Goal: Navigation & Orientation: Find specific page/section

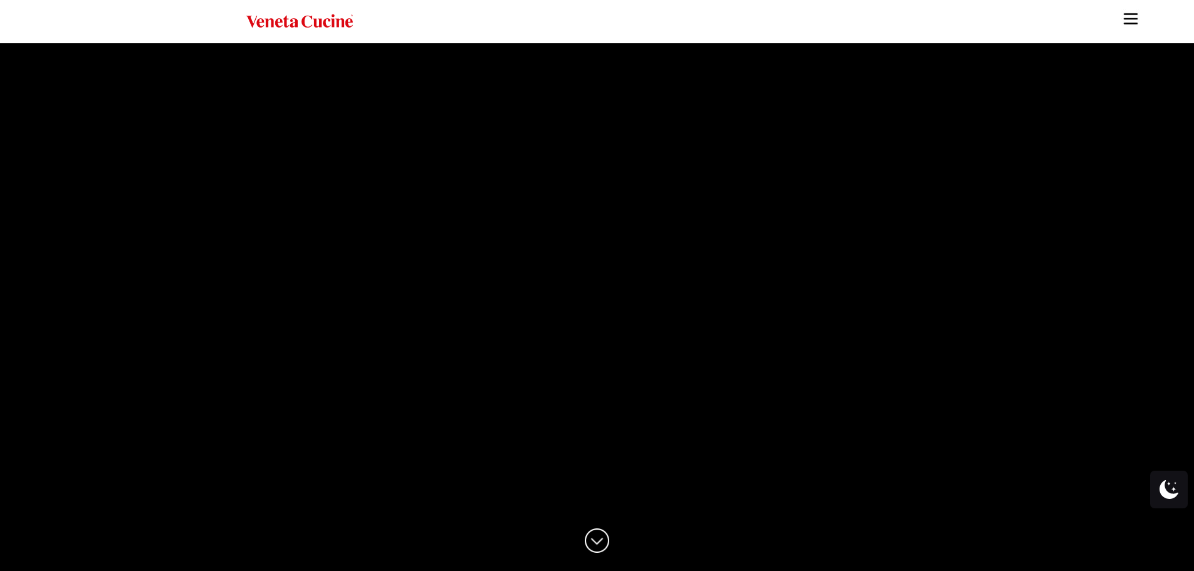
click at [1158, 28] on ul "Kitchens Projects Other Products Bathrooms Closets Italian Doors About Blog Con…" at bounding box center [597, 285] width 1194 height 571
click at [1131, 21] on img "Site" at bounding box center [1131, 18] width 19 height 19
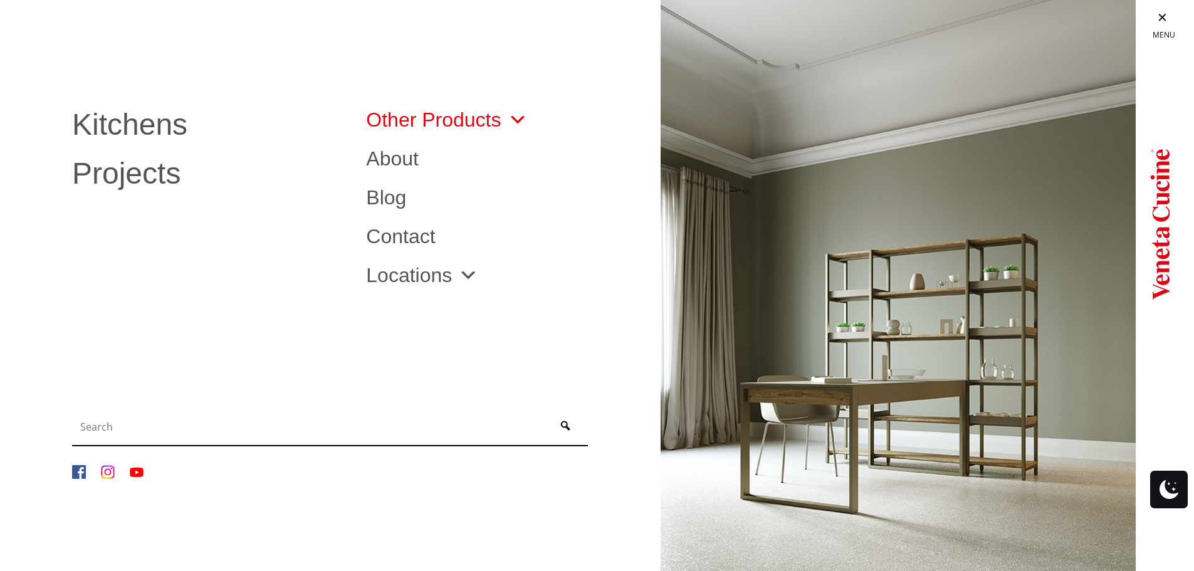
click at [426, 118] on link "Other Products" at bounding box center [446, 120] width 161 height 20
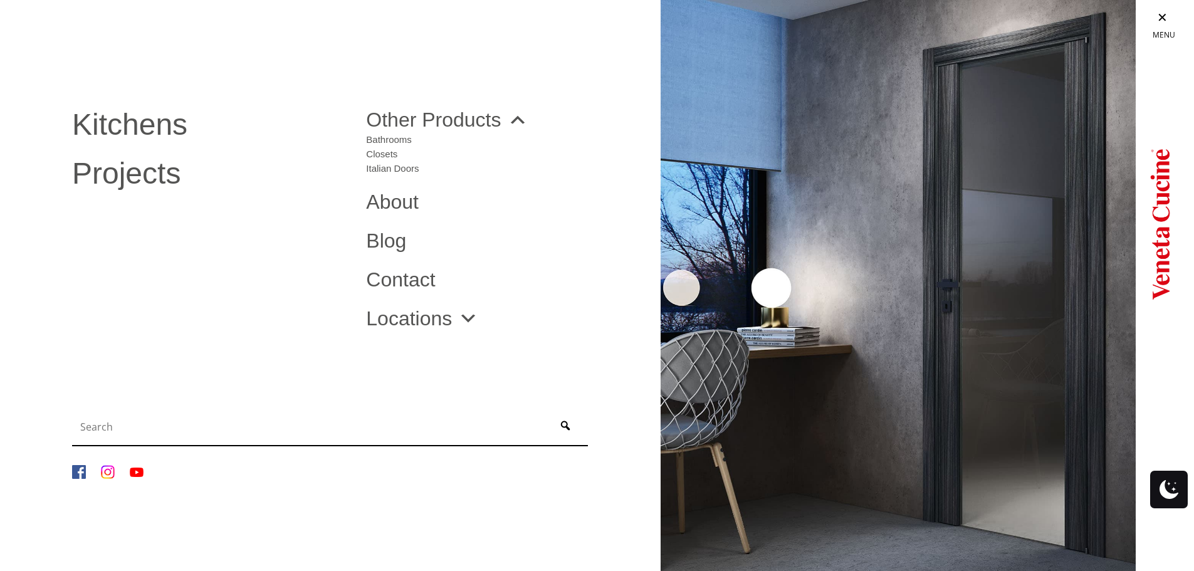
click at [849, 191] on img "Site" at bounding box center [898, 285] width 475 height 571
click at [444, 320] on link "Locations" at bounding box center [422, 318] width 112 height 20
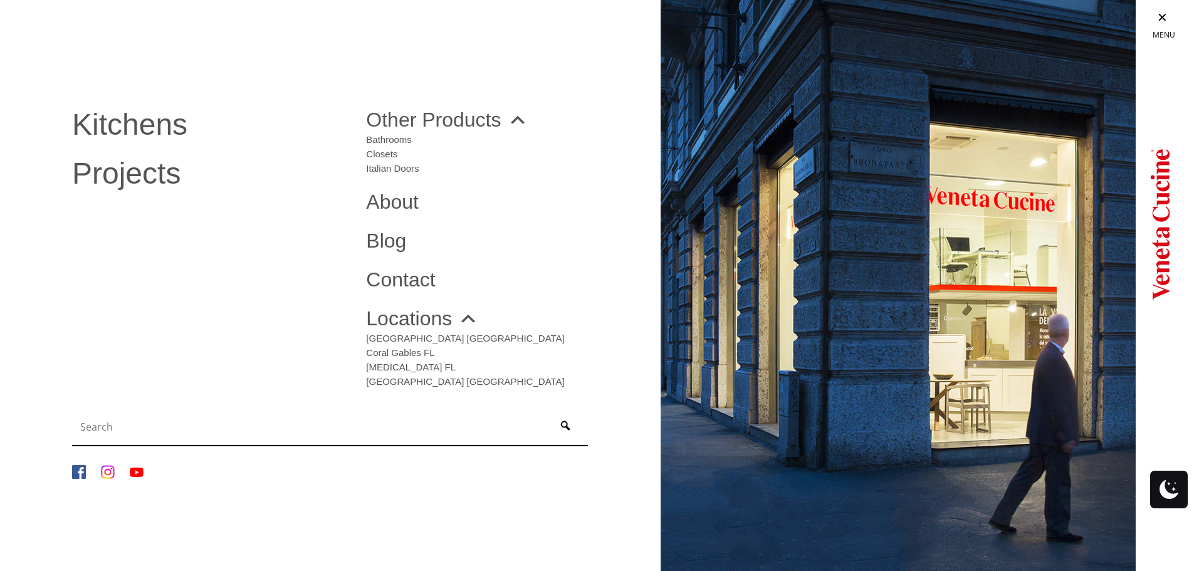
click at [902, 233] on img "Site" at bounding box center [898, 289] width 475 height 578
click at [1162, 16] on link "Site" at bounding box center [1165, 19] width 60 height 39
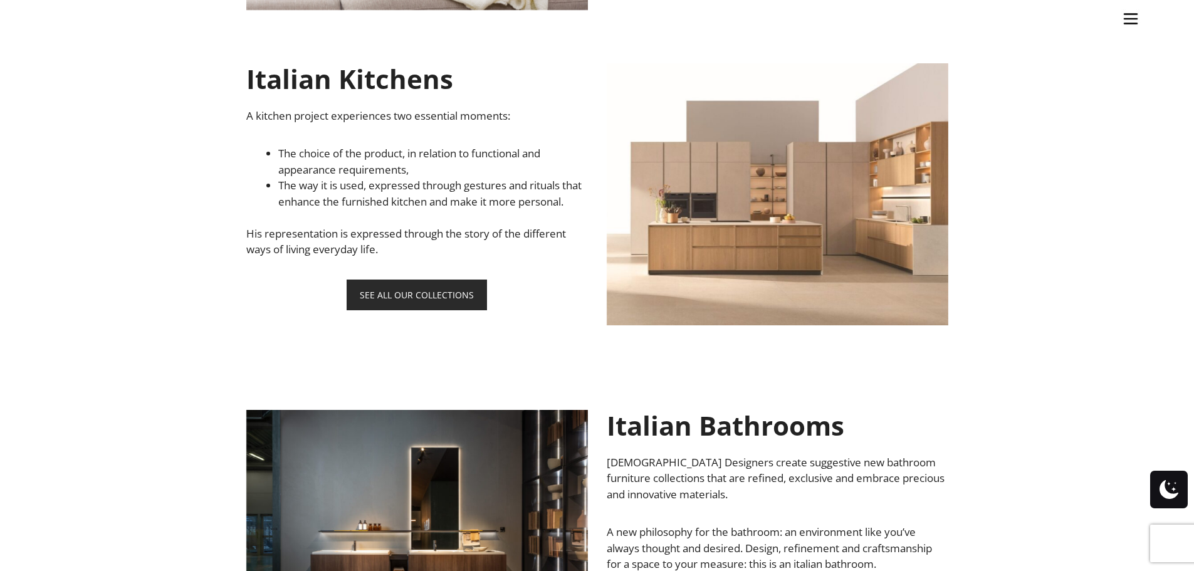
scroll to position [732, 0]
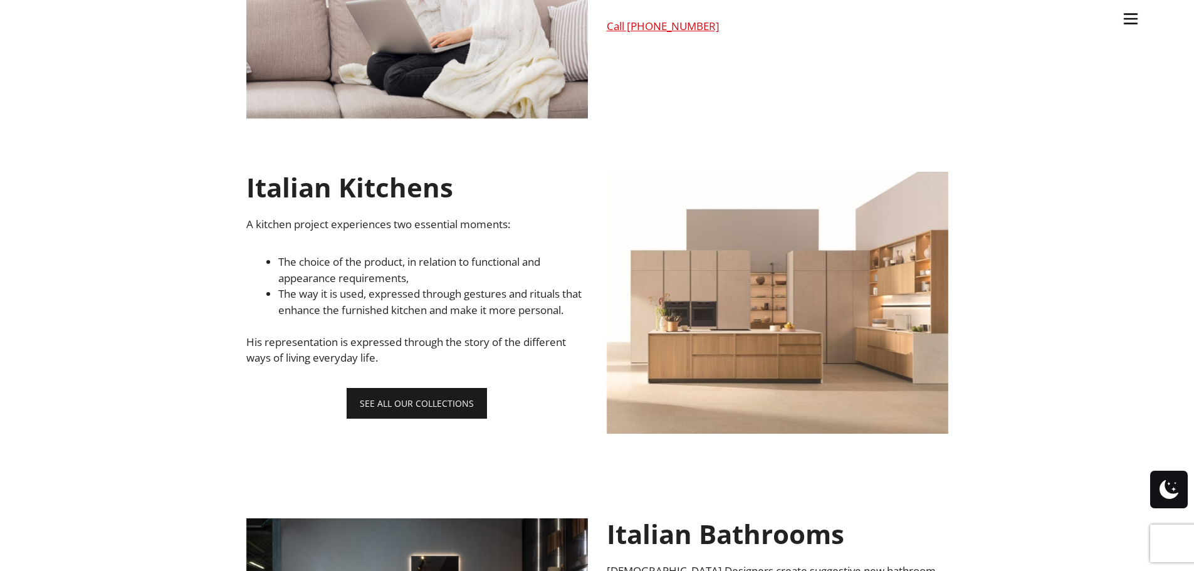
click at [413, 417] on link "SEE ALL OUR COLLECTIONS" at bounding box center [417, 403] width 140 height 31
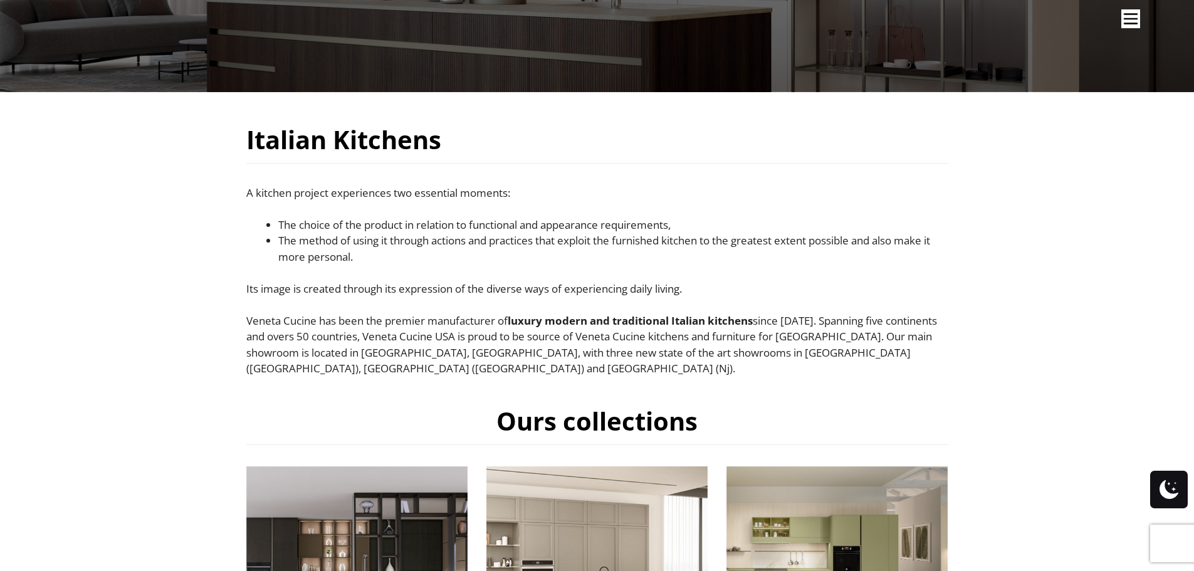
scroll to position [627, 0]
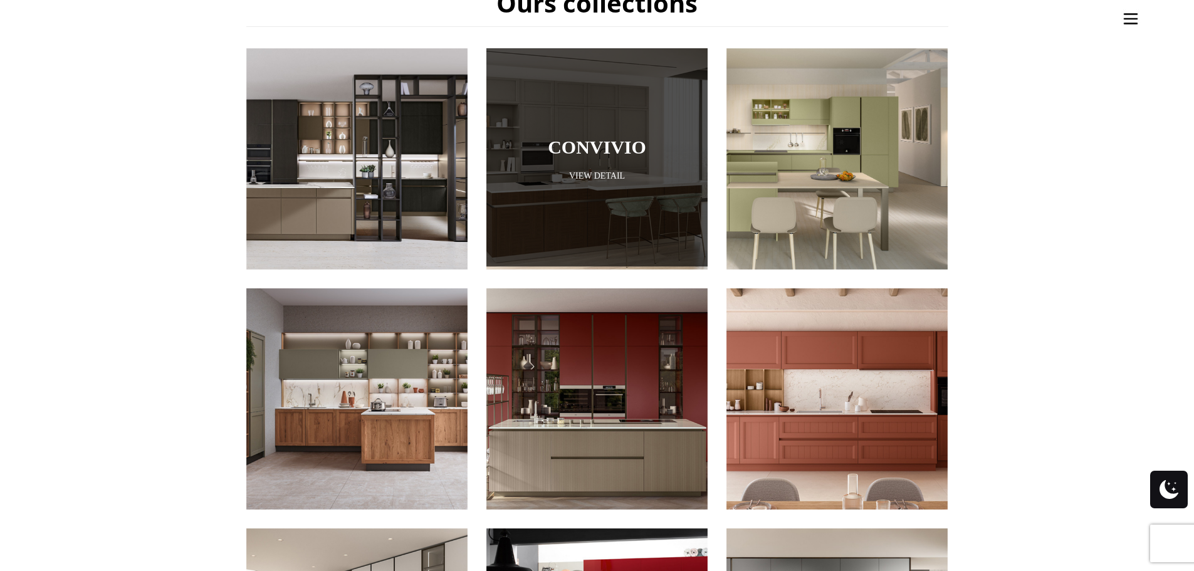
click at [573, 196] on div at bounding box center [596, 155] width 221 height 221
click at [602, 170] on link "View Detail" at bounding box center [596, 176] width 221 height 12
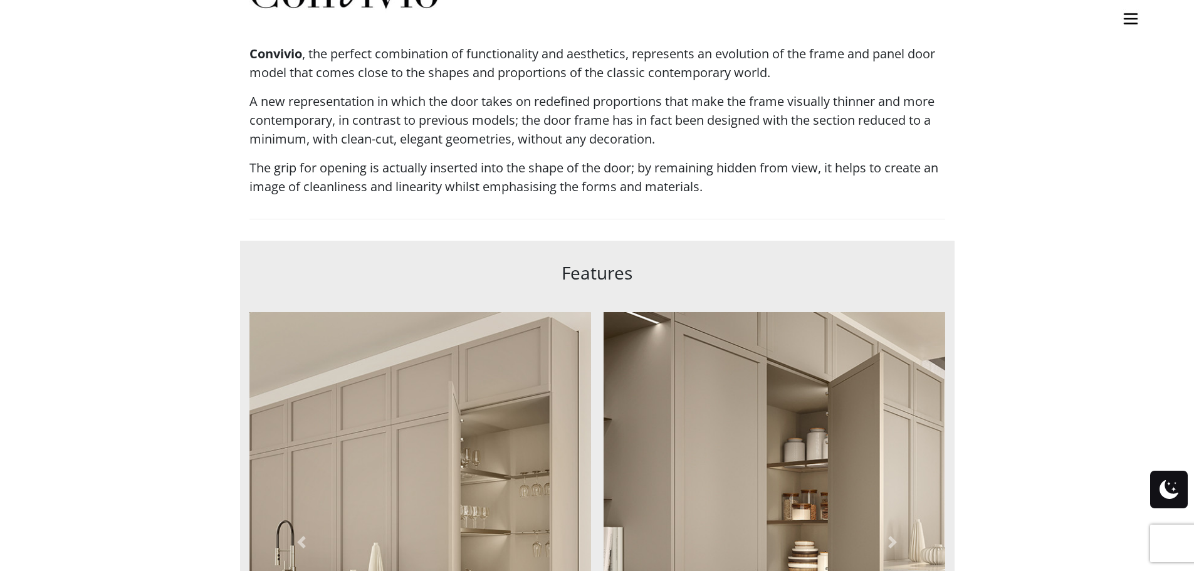
scroll to position [732, 0]
